Goal: Find specific page/section: Find specific page/section

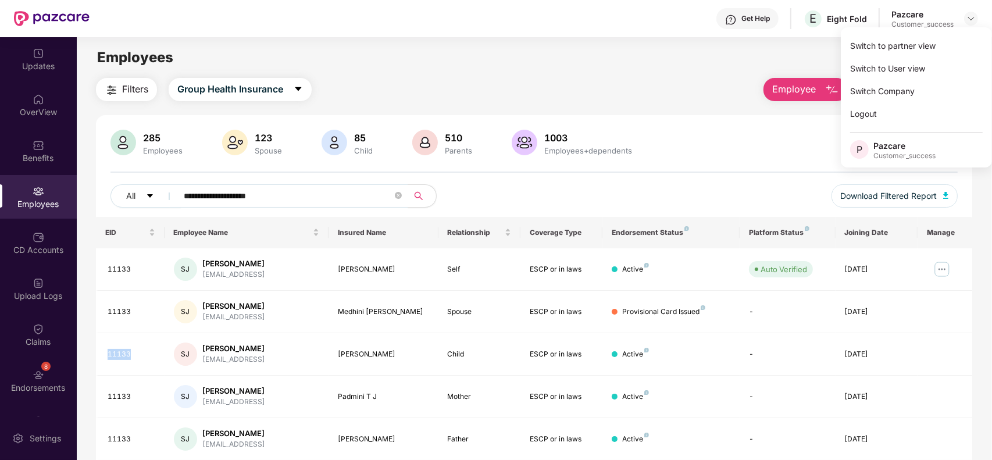
scroll to position [42, 0]
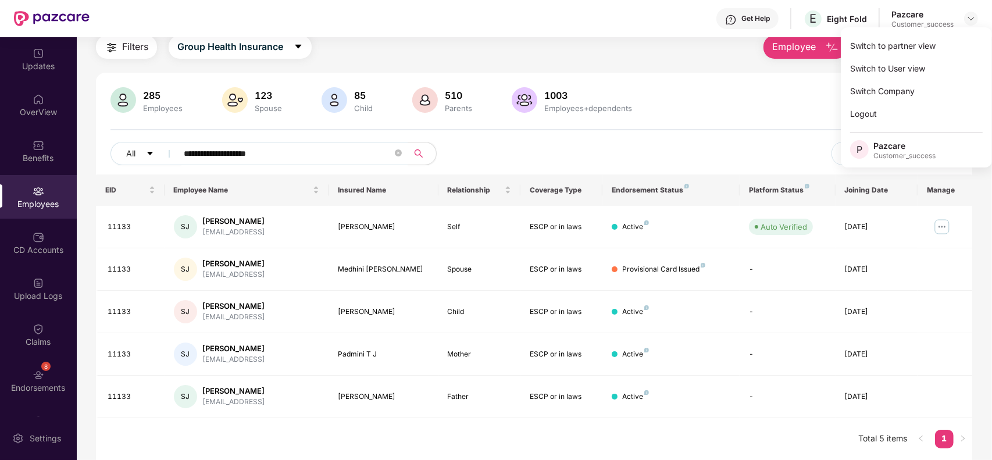
click at [695, 135] on div "**********" at bounding box center [534, 130] width 876 height 87
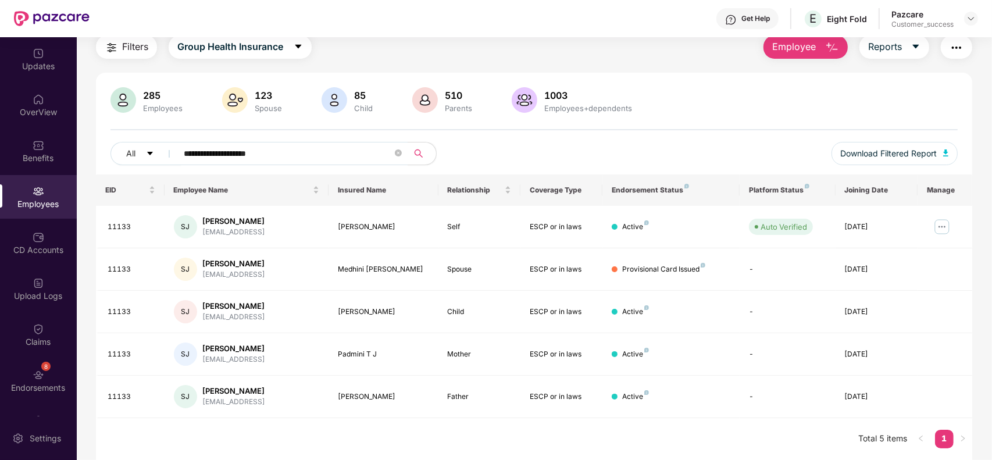
scroll to position [0, 0]
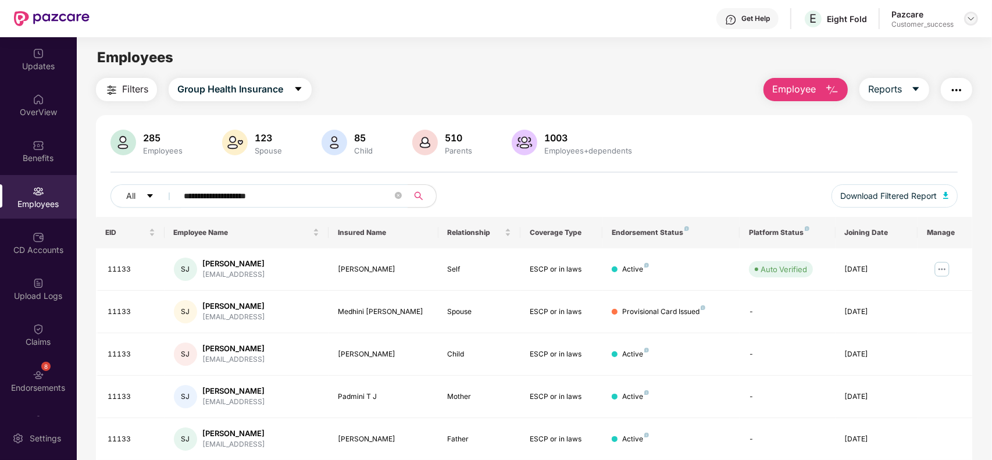
click at [972, 12] on div at bounding box center [971, 19] width 14 height 14
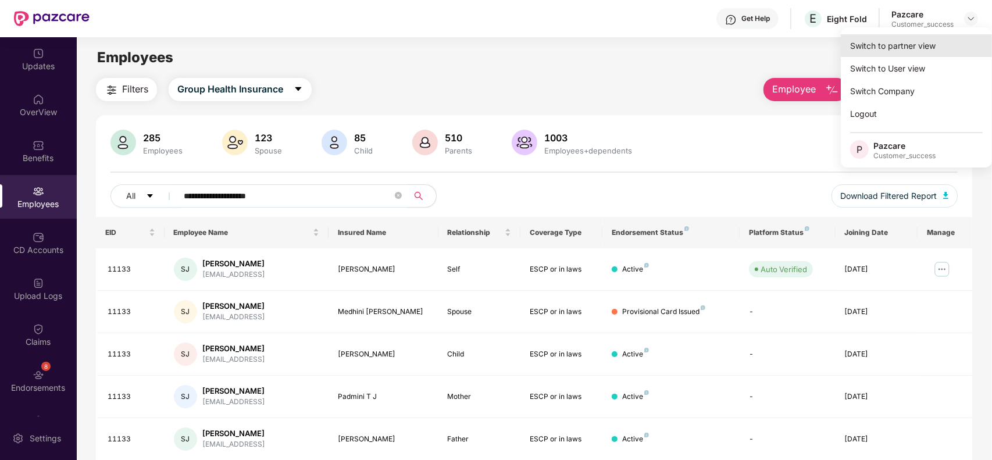
click at [944, 41] on div "Switch to partner view" at bounding box center [915, 45] width 151 height 23
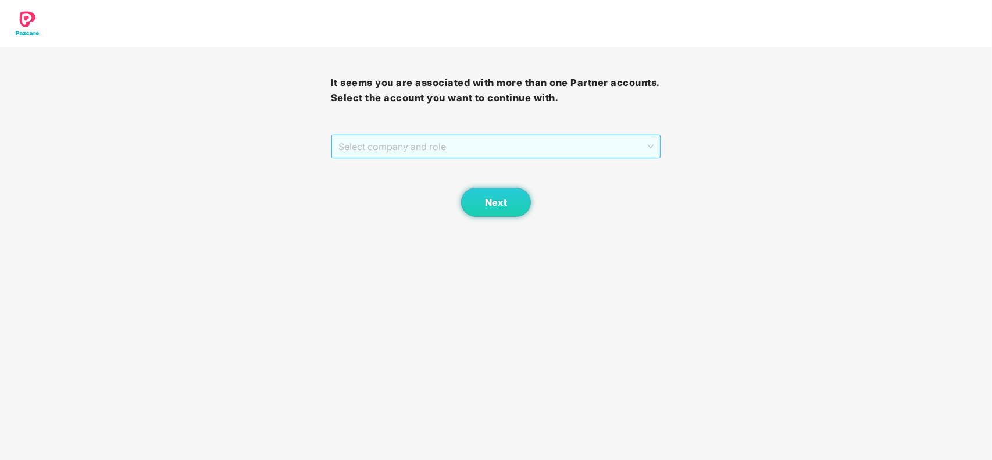
click at [557, 138] on span "Select company and role" at bounding box center [496, 146] width 316 height 22
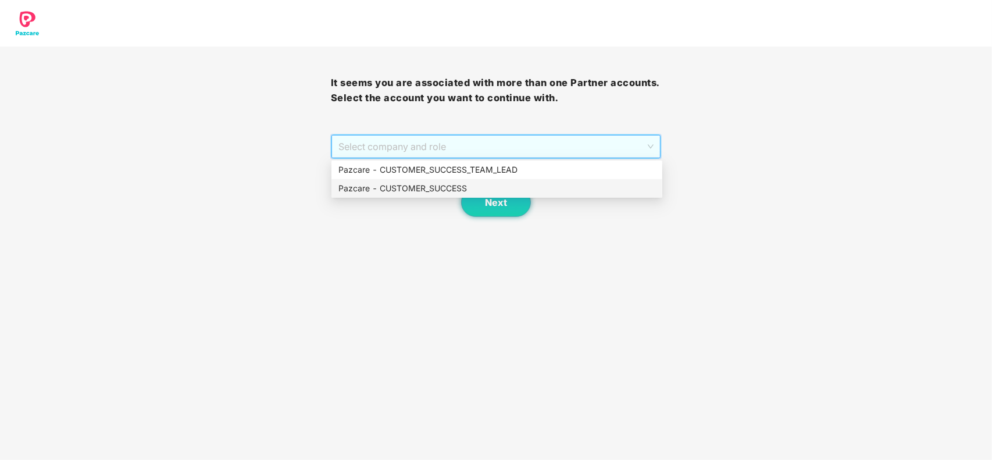
click at [452, 187] on div "Pazcare - CUSTOMER_SUCCESS" at bounding box center [496, 188] width 317 height 13
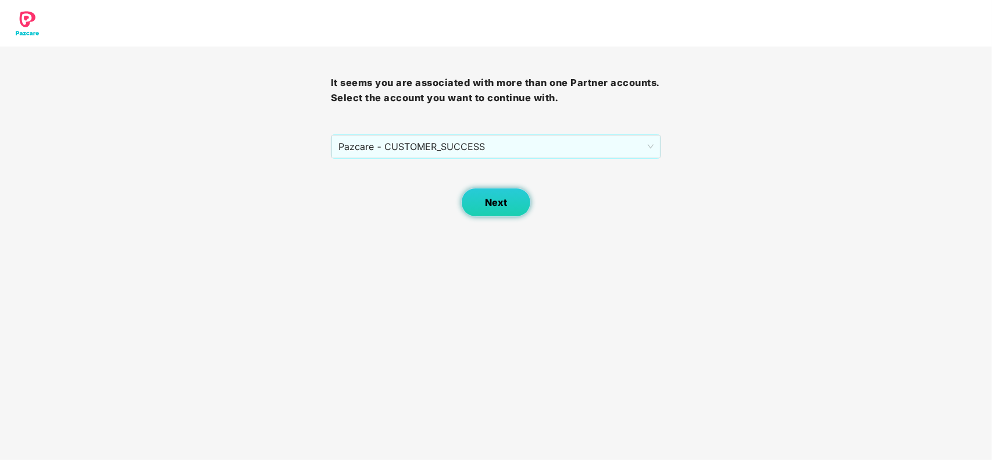
click at [495, 205] on span "Next" at bounding box center [496, 202] width 22 height 11
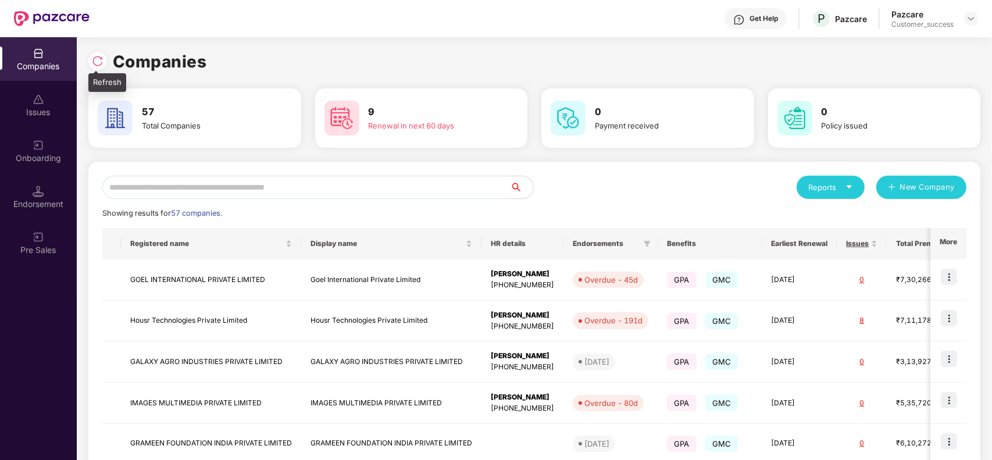
click at [105, 64] on div at bounding box center [97, 61] width 19 height 19
click at [233, 195] on input "text" at bounding box center [305, 187] width 407 height 23
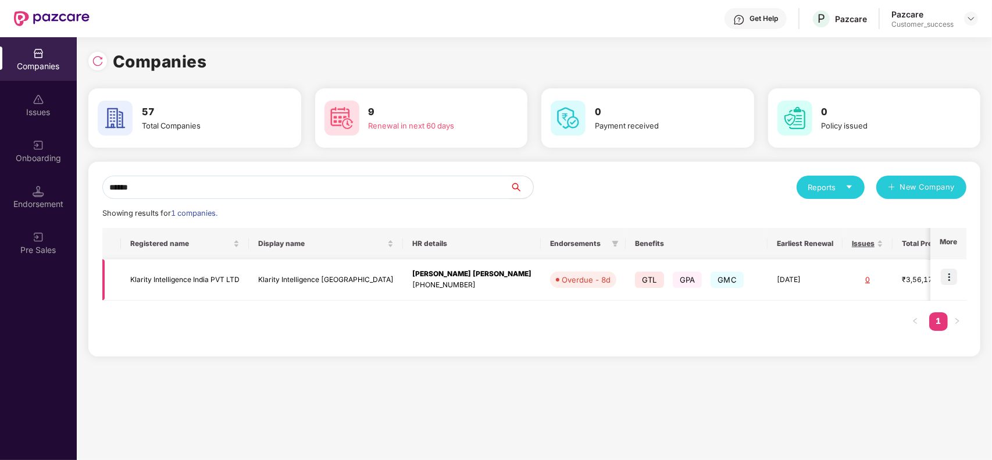
type input "******"
click at [949, 275] on img at bounding box center [948, 277] width 16 height 16
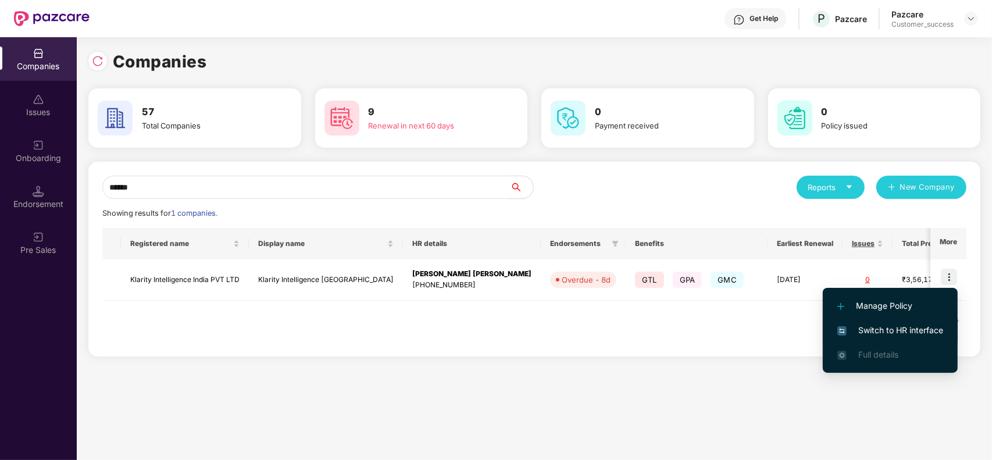
click at [896, 332] on span "Switch to HR interface" at bounding box center [890, 330] width 106 height 13
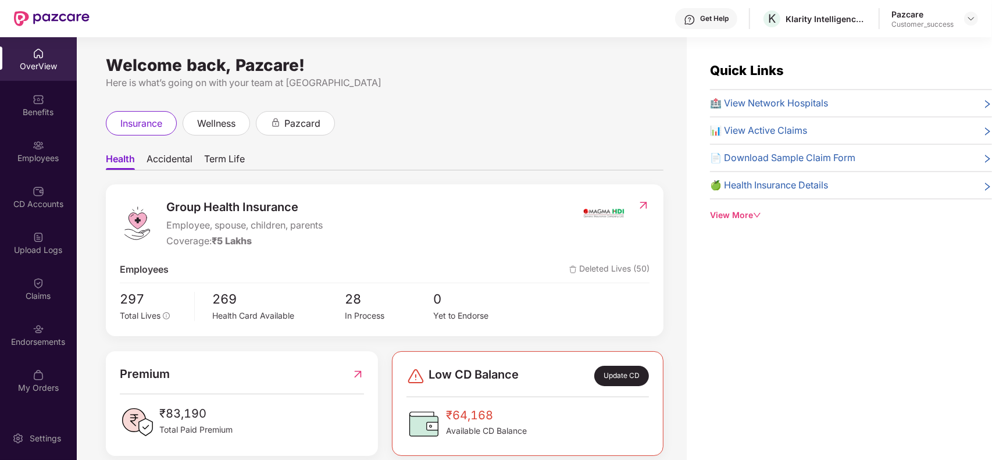
click at [21, 150] on div "Employees" at bounding box center [38, 151] width 77 height 44
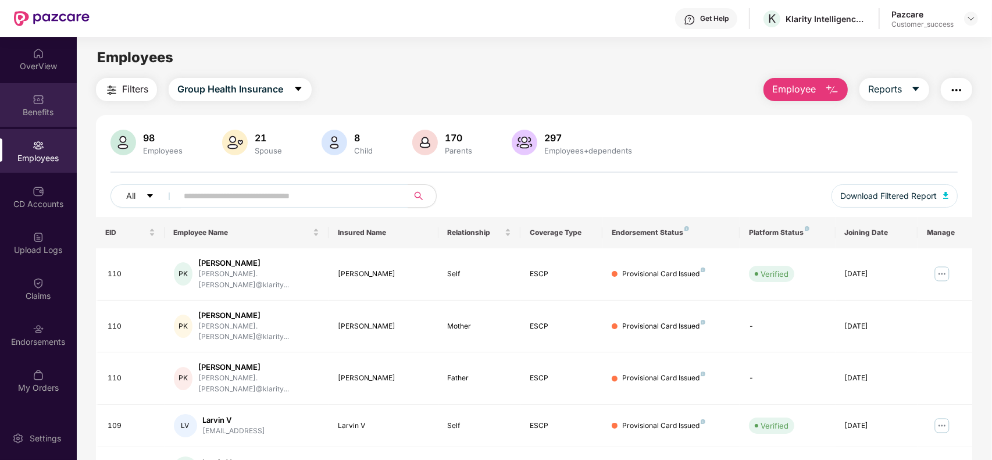
click at [28, 118] on div "Benefits" at bounding box center [38, 105] width 77 height 44
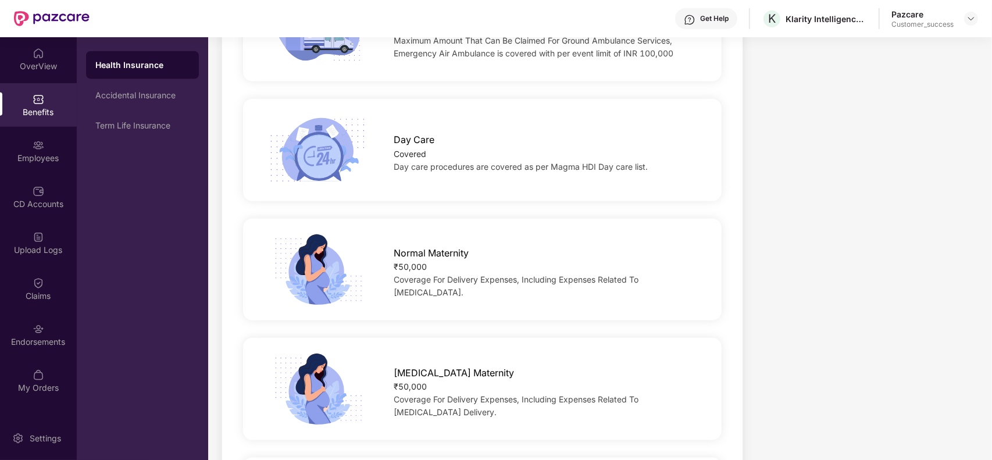
scroll to position [1171, 0]
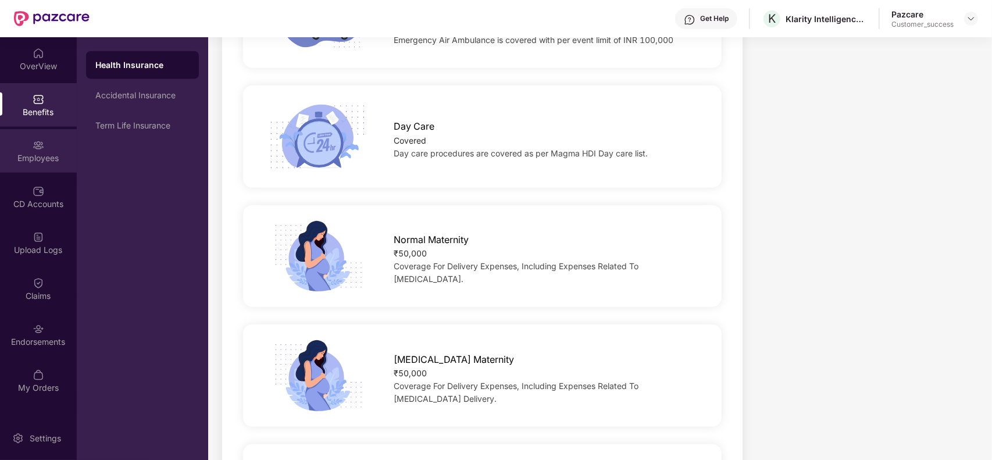
click at [24, 160] on div "Employees" at bounding box center [38, 158] width 77 height 12
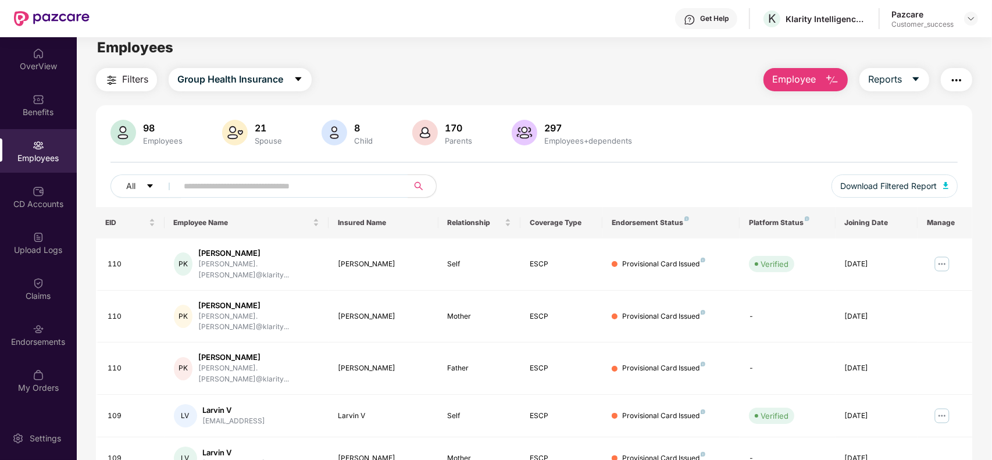
scroll to position [0, 0]
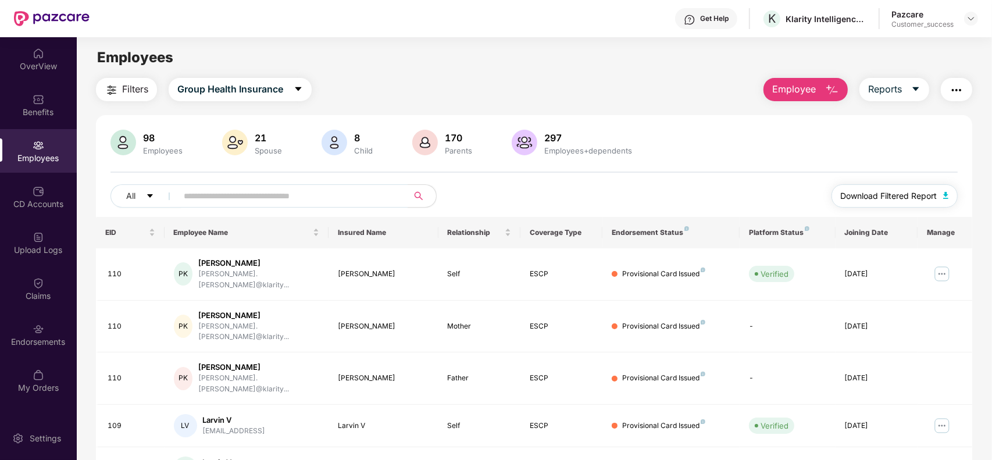
click at [888, 191] on span "Download Filtered Report" at bounding box center [888, 195] width 96 height 13
click at [44, 91] on div "Benefits" at bounding box center [38, 105] width 77 height 44
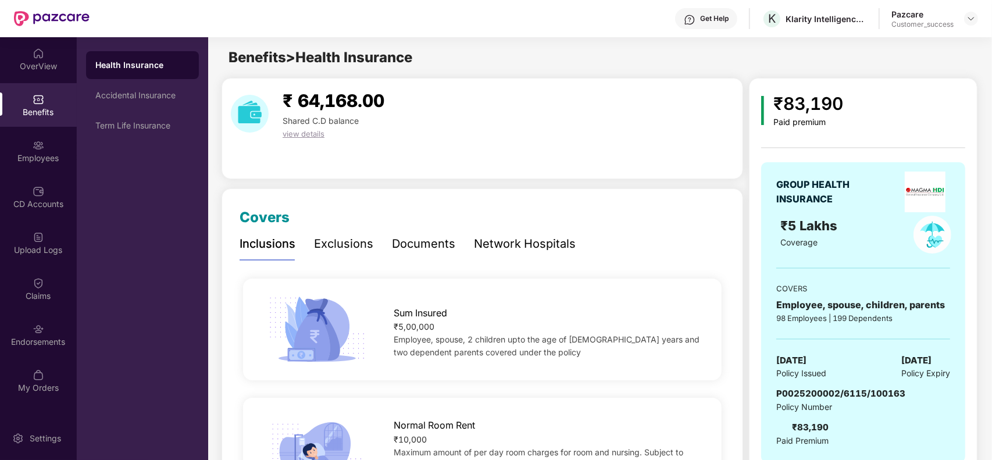
click at [422, 240] on div "Documents" at bounding box center [423, 244] width 63 height 18
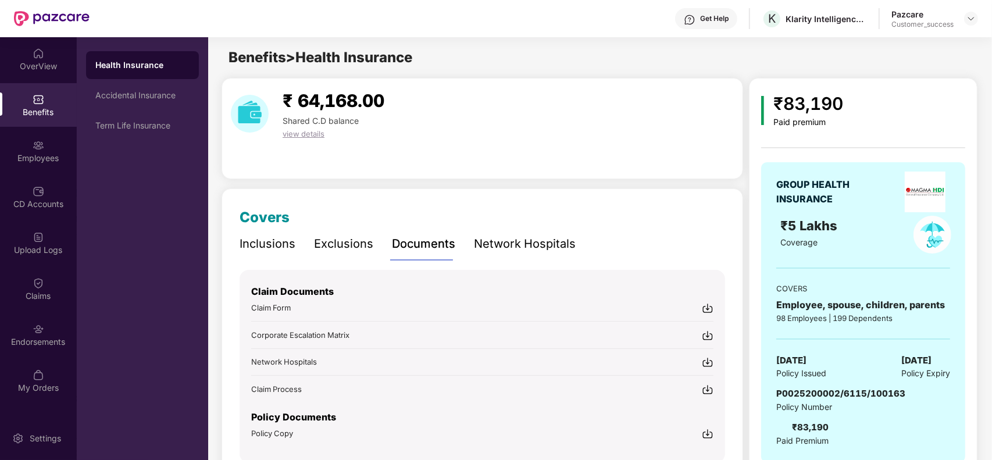
click at [707, 432] on img at bounding box center [708, 434] width 12 height 12
